Goal: Information Seeking & Learning: Learn about a topic

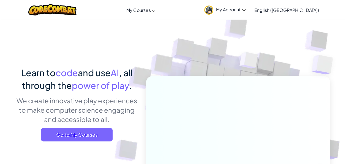
click at [248, 13] on link "My Account" at bounding box center [225, 9] width 47 height 17
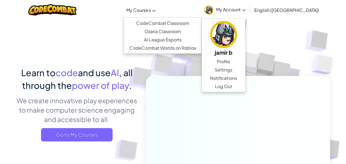
click at [158, 4] on link "My Courses" at bounding box center [141, 9] width 35 height 15
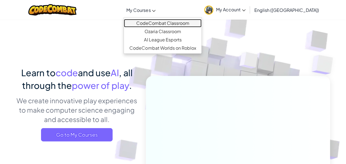
click at [173, 26] on link "CodeCombat Classroom" at bounding box center [163, 23] width 78 height 8
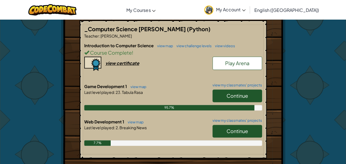
scroll to position [107, 0]
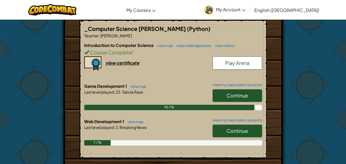
click at [245, 98] on span "Continue" at bounding box center [237, 95] width 21 height 6
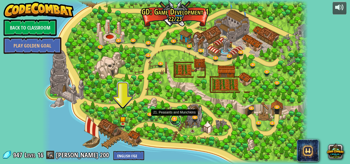
click at [175, 121] on link at bounding box center [175, 119] width 11 height 11
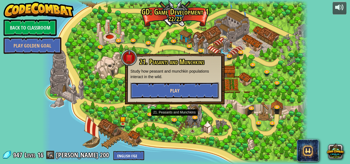
click at [172, 90] on span "Play" at bounding box center [174, 90] width 9 height 7
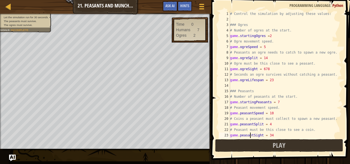
click at [250, 137] on div "# Control the simulation by adjusting these values: ### Ogres # Number of ogres…" at bounding box center [283, 80] width 109 height 138
type textarea "game.peasantSight = 34"
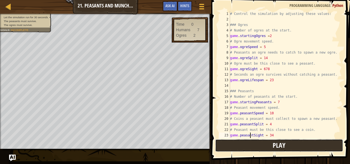
click at [248, 142] on button "Play" at bounding box center [279, 145] width 128 height 13
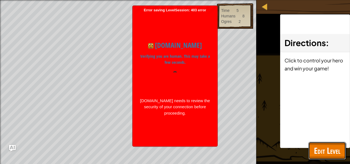
click at [321, 152] on span "Edit Level" at bounding box center [327, 150] width 26 height 11
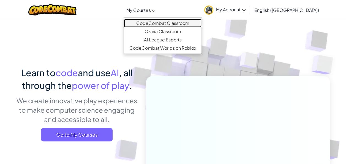
click at [179, 24] on link "CodeCombat Classroom" at bounding box center [163, 23] width 78 height 8
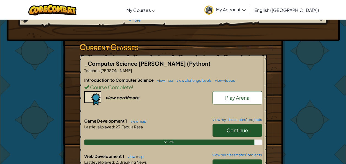
scroll to position [80, 0]
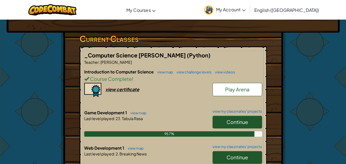
click at [229, 122] on span "Continue" at bounding box center [237, 121] width 21 height 6
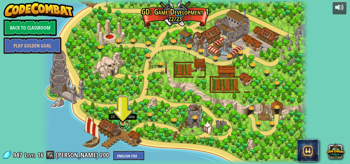
click at [123, 126] on link at bounding box center [123, 123] width 11 height 11
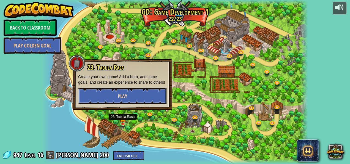
click at [126, 101] on button "Play" at bounding box center [122, 96] width 89 height 17
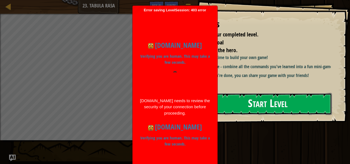
click at [241, 105] on button "Start Level" at bounding box center [268, 104] width 129 height 22
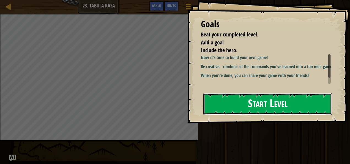
click at [222, 100] on button "Start Level" at bounding box center [268, 104] width 129 height 22
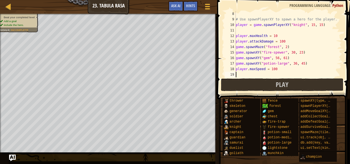
scroll to position [39, 0]
type textarea "P"
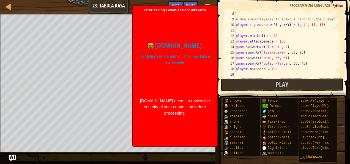
type textarea "P"
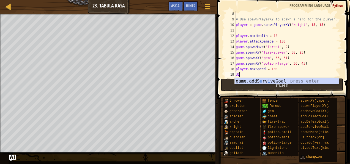
type textarea "U"
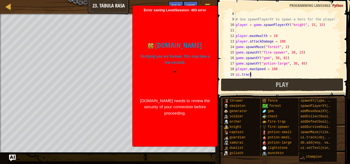
scroll to position [2, 1]
type textarea "ui.track("
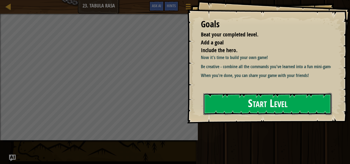
click at [267, 107] on button "Start Level" at bounding box center [268, 104] width 129 height 22
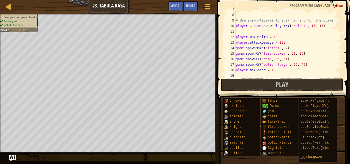
scroll to position [39, 0]
